Goal: Navigation & Orientation: Understand site structure

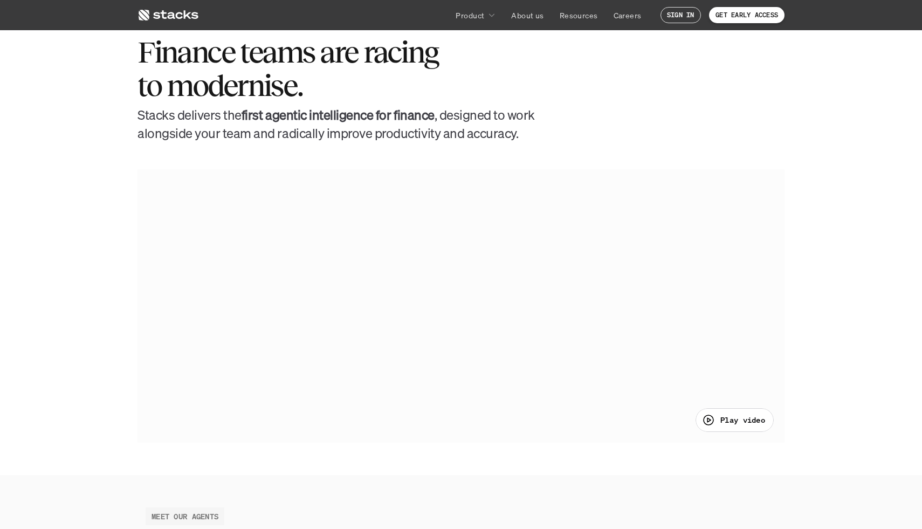
scroll to position [552, 0]
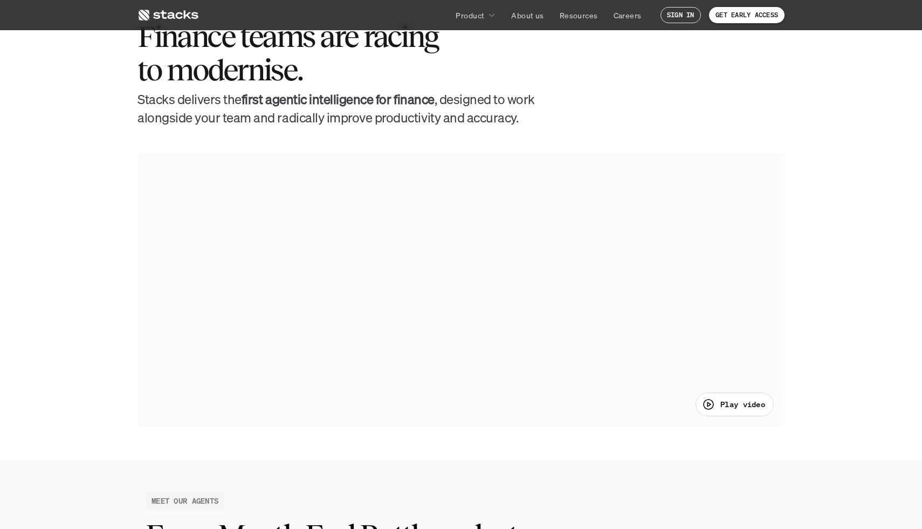
click at [165, 11] on icon at bounding box center [168, 15] width 61 height 13
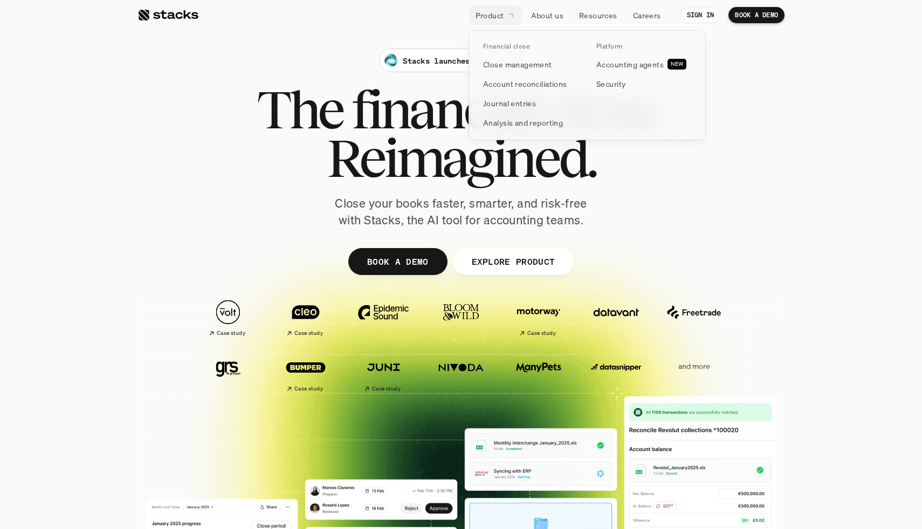
click at [506, 11] on link "Product" at bounding box center [495, 14] width 53 height 19
click at [606, 81] on p "Security" at bounding box center [610, 83] width 29 height 11
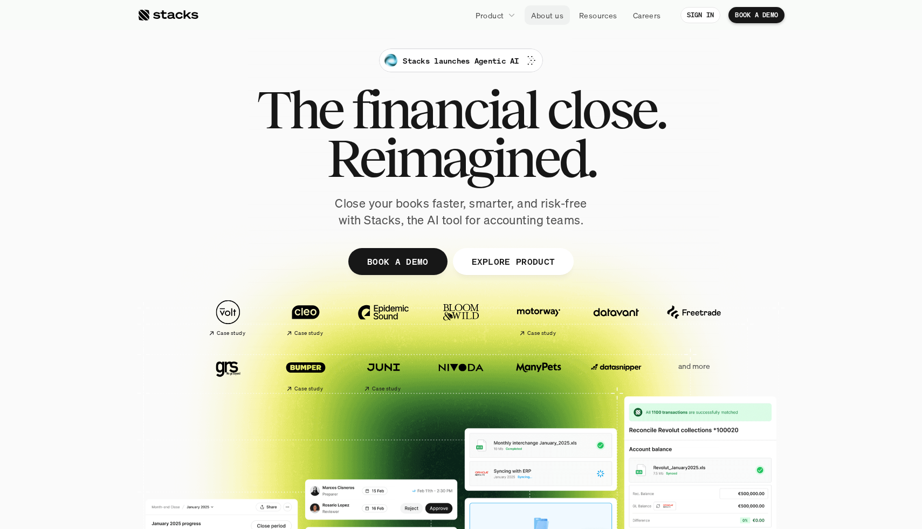
click at [545, 15] on p "About us" at bounding box center [547, 15] width 32 height 11
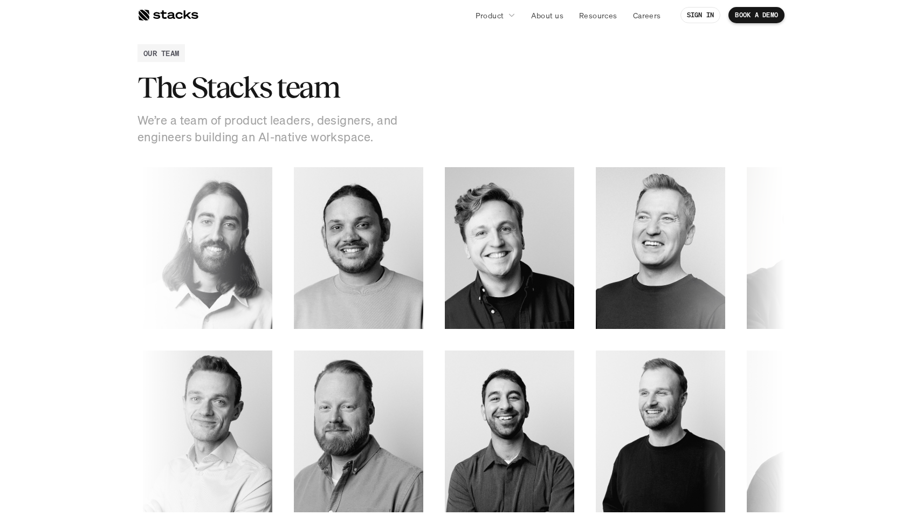
scroll to position [1445, 0]
